Goal: Task Accomplishment & Management: Use online tool/utility

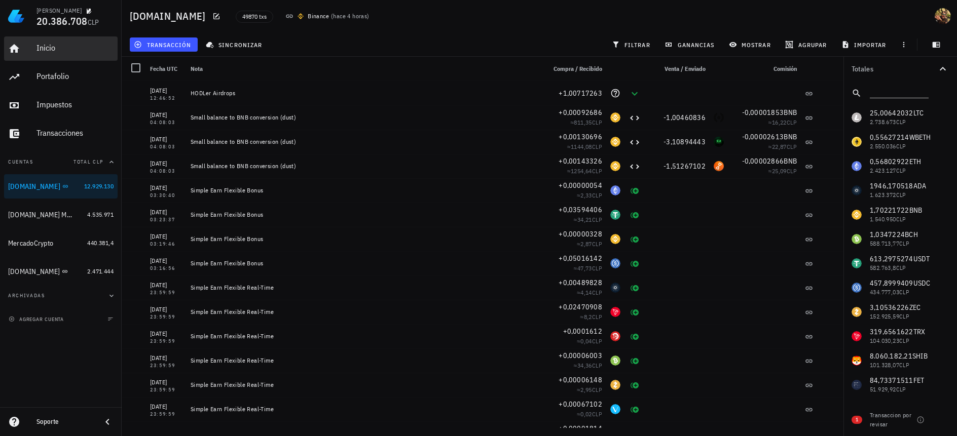
click at [49, 46] on div "Inicio" at bounding box center [74, 48] width 77 height 10
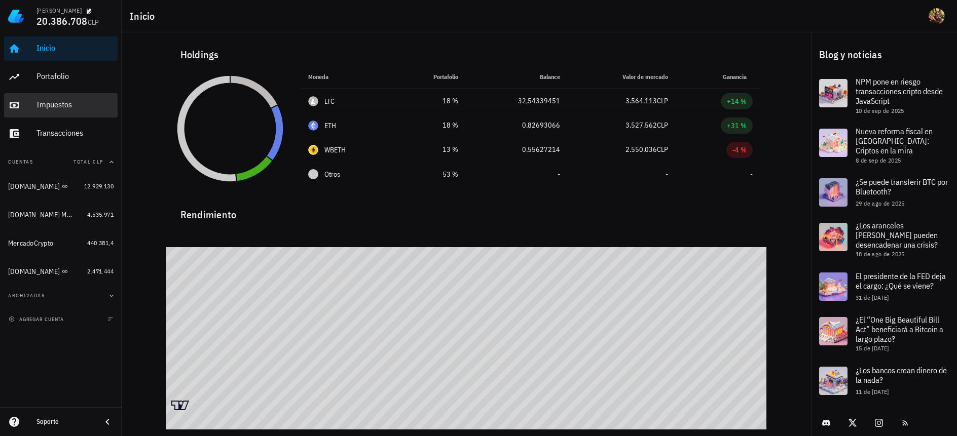
click at [65, 112] on div "Impuestos" at bounding box center [74, 105] width 77 height 23
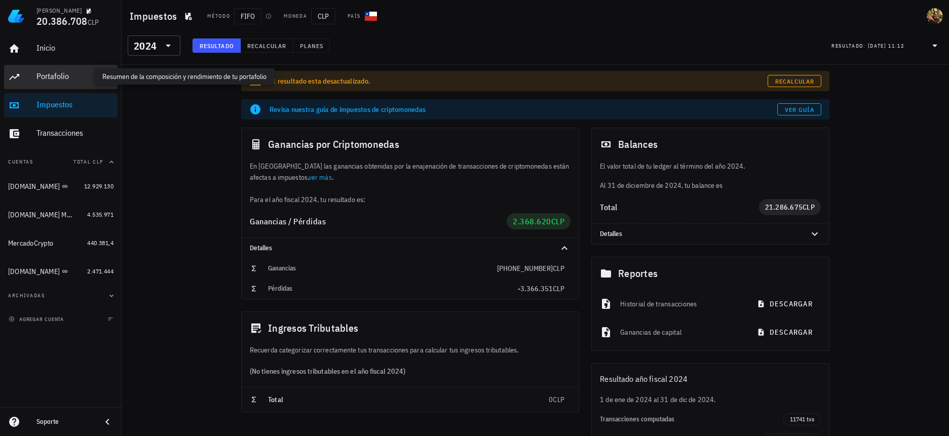
click at [65, 81] on div "Portafolio" at bounding box center [74, 76] width 77 height 10
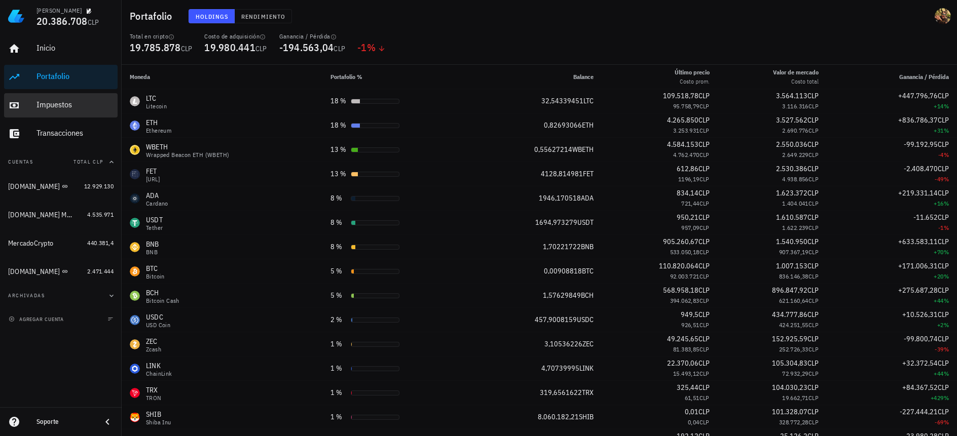
click at [64, 109] on div "Impuestos" at bounding box center [74, 105] width 77 height 10
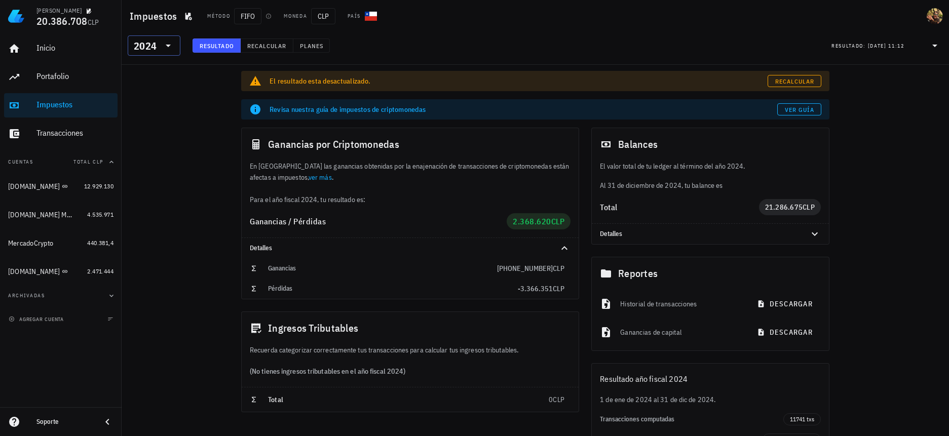
click at [167, 50] on icon at bounding box center [168, 46] width 12 height 12
click at [157, 75] on div "2025" at bounding box center [154, 72] width 36 height 8
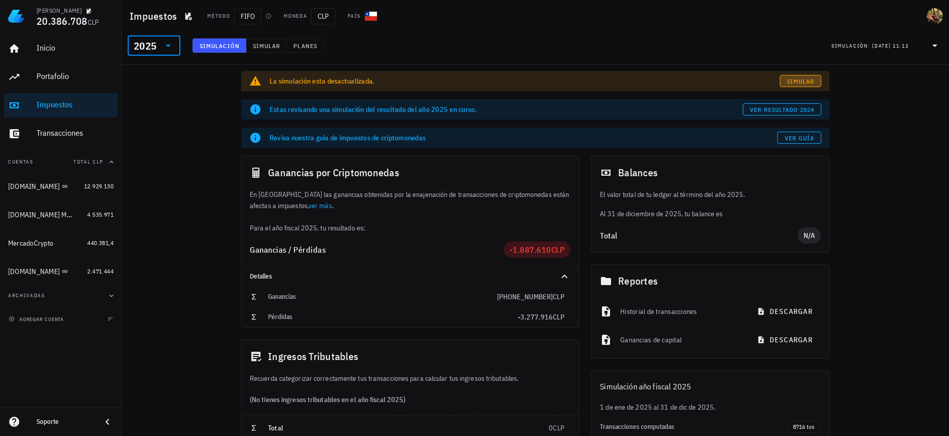
click at [803, 81] on span "Simular" at bounding box center [801, 82] width 28 height 8
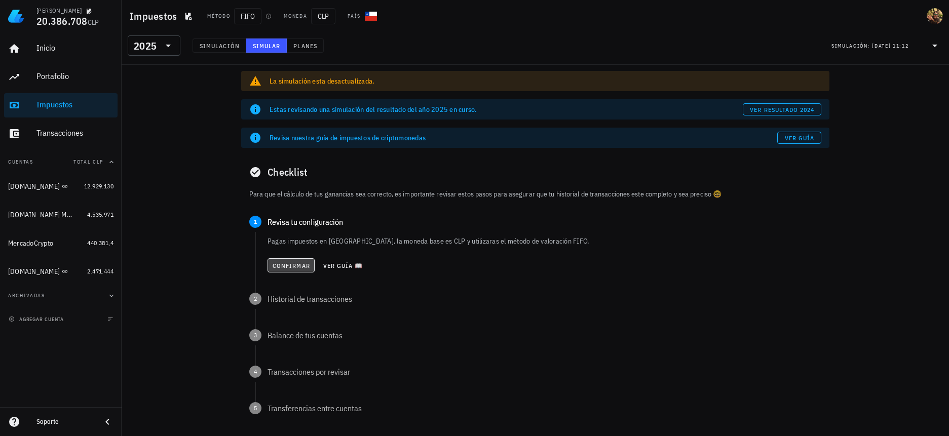
click at [294, 269] on span "Confirmar" at bounding box center [291, 266] width 38 height 8
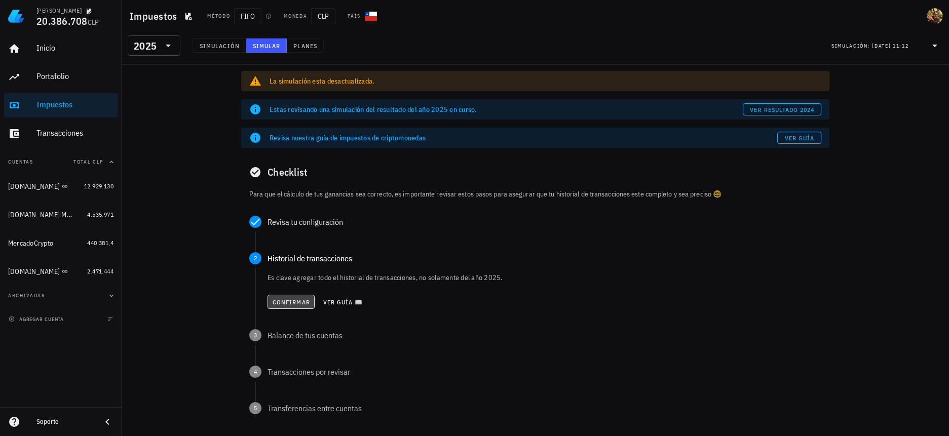
click at [294, 306] on button "Confirmar" at bounding box center [291, 302] width 47 height 14
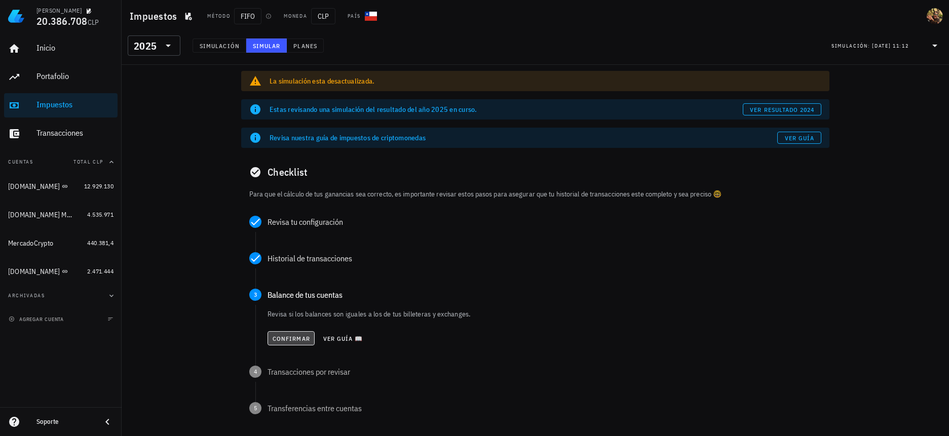
click at [293, 338] on span "Confirmar" at bounding box center [291, 339] width 38 height 8
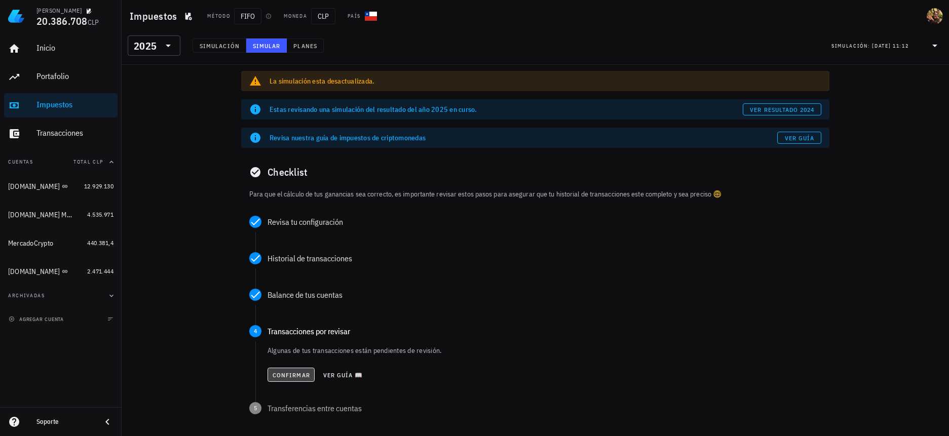
click at [298, 373] on span "Confirmar" at bounding box center [291, 376] width 38 height 8
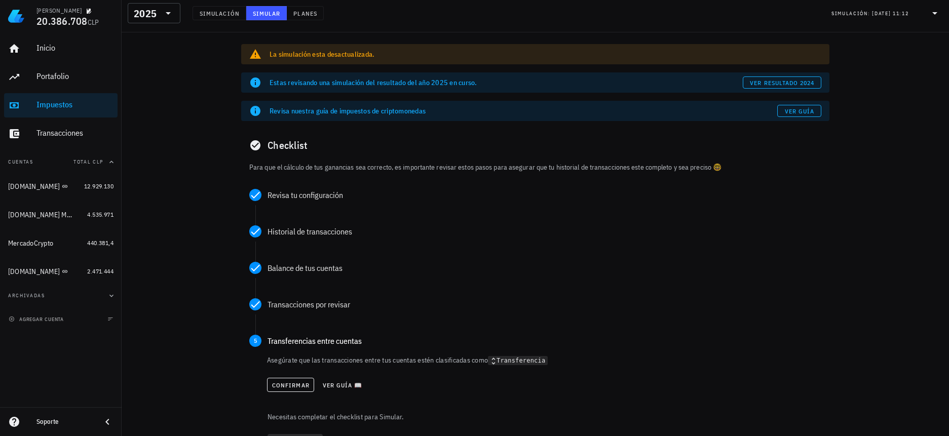
scroll to position [73, 0]
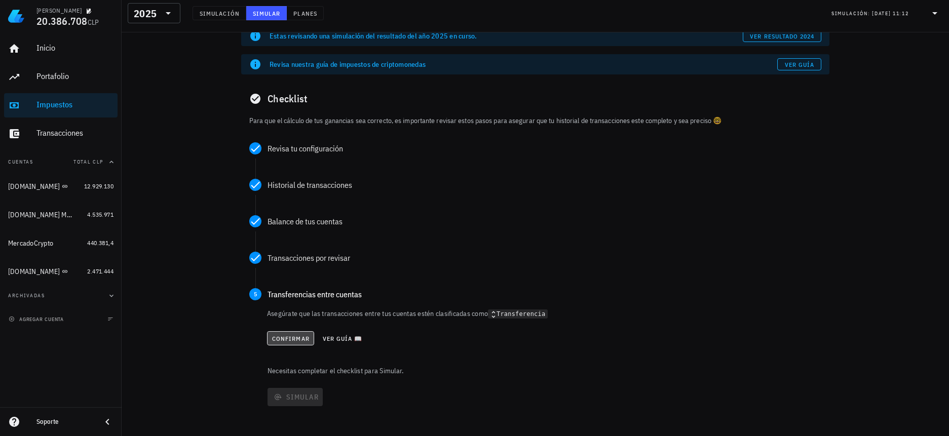
click at [287, 339] on span "Confirmar" at bounding box center [291, 339] width 38 height 8
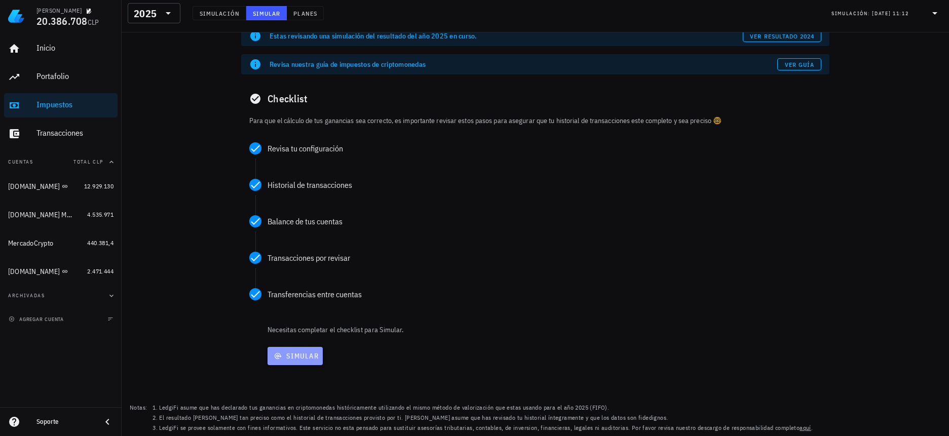
click at [297, 352] on span "Simular" at bounding box center [295, 356] width 47 height 9
